Goal: Communication & Community: Share content

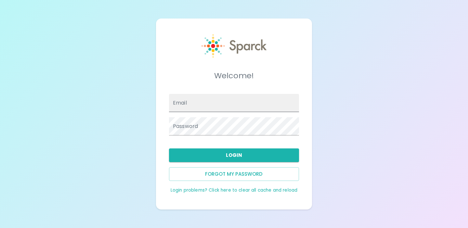
click at [218, 105] on input "Email" at bounding box center [234, 103] width 130 height 18
type input "[EMAIL_ADDRESS][DOMAIN_NAME]"
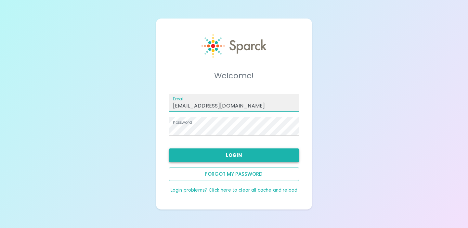
click at [230, 151] on button "Login" at bounding box center [234, 156] width 130 height 14
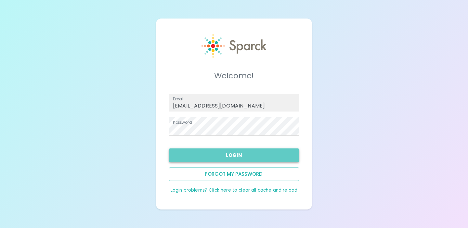
click at [245, 156] on button "Login" at bounding box center [234, 156] width 130 height 14
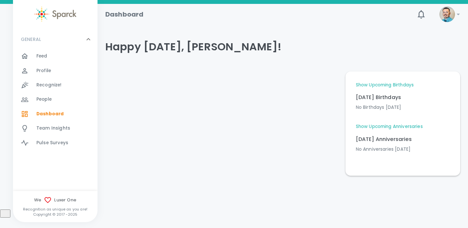
click at [50, 86] on span "Recognize!" at bounding box center [48, 85] width 25 height 7
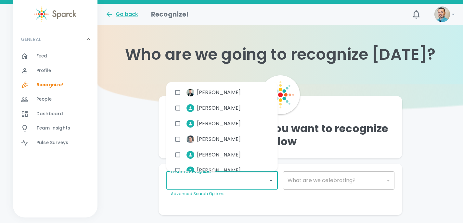
click at [261, 178] on input "I want to Recognize..." at bounding box center [217, 181] width 96 height 12
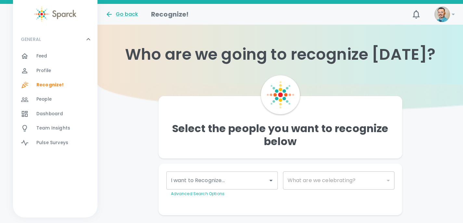
click at [426, 160] on div "Select the people you want to recognize below I want to Recognize... I want to …" at bounding box center [281, 150] width 366 height 131
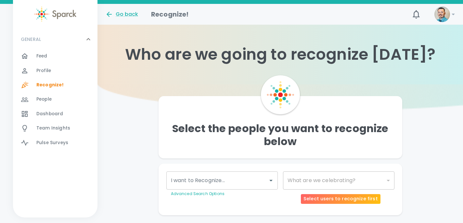
click at [371, 185] on div "​" at bounding box center [339, 181] width 112 height 18
click at [329, 180] on div "​" at bounding box center [339, 181] width 112 height 18
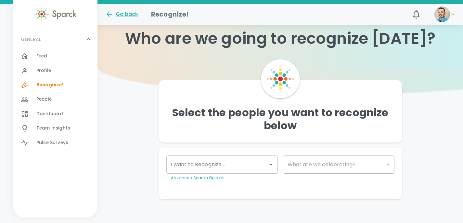
scroll to position [18, 0]
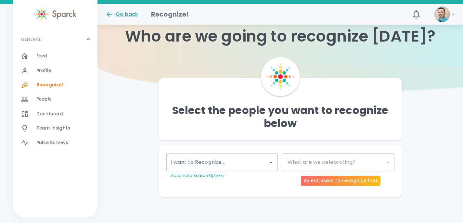
click at [380, 161] on div "​" at bounding box center [339, 162] width 112 height 18
click at [386, 161] on div "​" at bounding box center [339, 162] width 112 height 18
click at [312, 164] on div "​" at bounding box center [339, 162] width 112 height 18
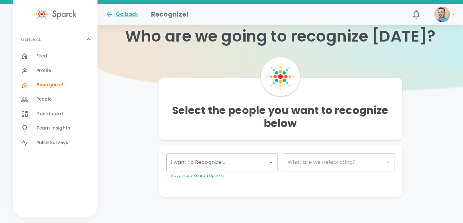
click at [211, 163] on div "I want to Recognize... I want to Recognize... Advanced Search Options" at bounding box center [222, 166] width 112 height 26
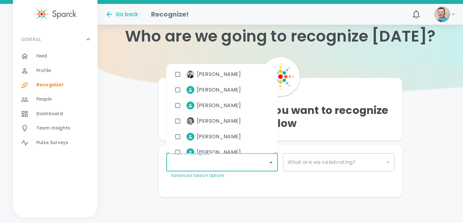
click at [179, 120] on input "checkbox" at bounding box center [178, 121] width 12 height 12
checkbox input "true"
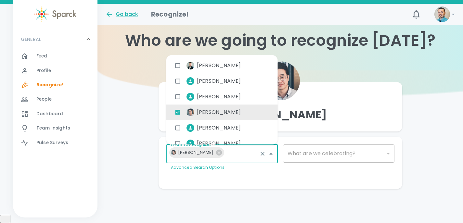
scroll to position [6, 0]
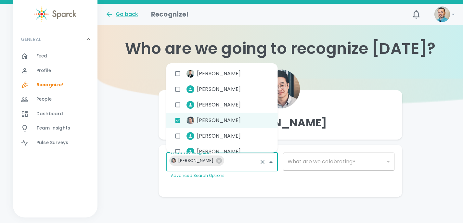
click at [440, 167] on div "[PERSON_NAME] I want to Recognize... [PERSON_NAME] I want to Recognize... Advan…" at bounding box center [281, 138] width 366 height 119
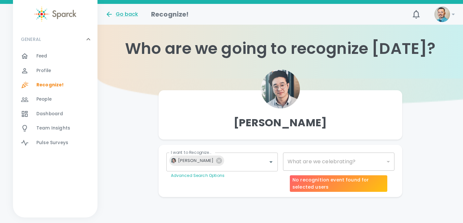
click at [323, 162] on div "​" at bounding box center [339, 162] width 112 height 18
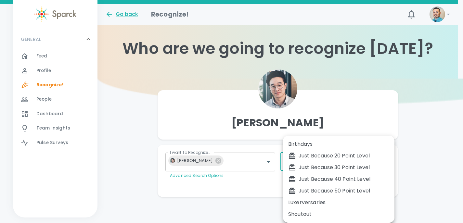
click at [389, 161] on body "Skip Navigation Go back Recognize! 0 ! GENERAL 0 Feed 0 Profile 0 Recognize! 0 …" at bounding box center [231, 108] width 463 height 229
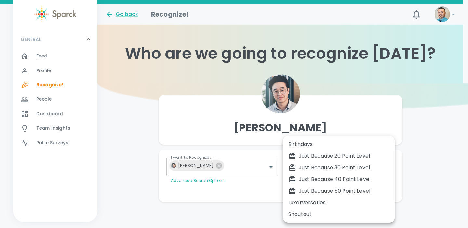
click at [429, 146] on div at bounding box center [234, 114] width 468 height 228
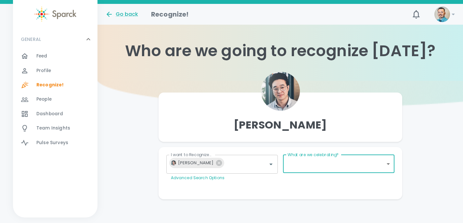
scroll to position [6, 0]
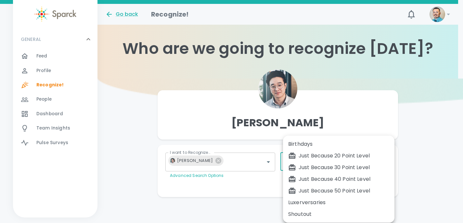
click at [378, 158] on body "Skip Navigation Go back Recognize! 0 ! GENERAL 0 Feed 0 Profile 0 Recognize! 0 …" at bounding box center [231, 108] width 463 height 229
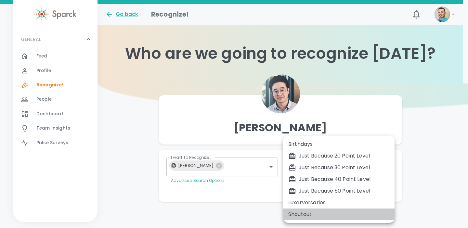
click at [304, 216] on div "Shoutout" at bounding box center [338, 215] width 101 height 8
type input "1153"
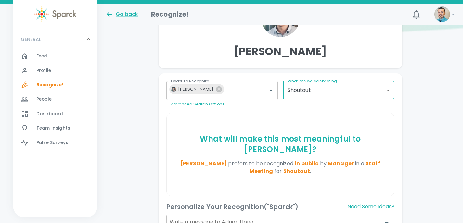
scroll to position [170, 0]
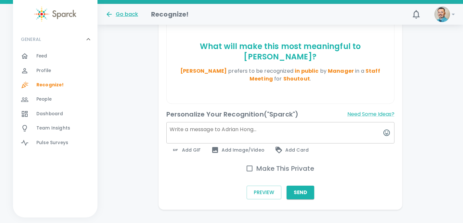
click at [126, 17] on div "Go back" at bounding box center [121, 14] width 33 height 8
